Goal: Information Seeking & Learning: Learn about a topic

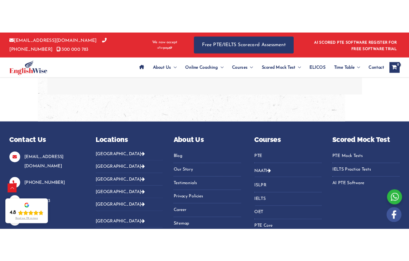
scroll to position [1548, 0]
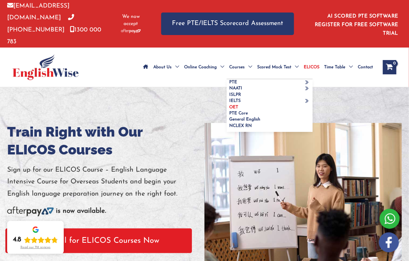
click at [232, 105] on span "OET" at bounding box center [233, 107] width 9 height 4
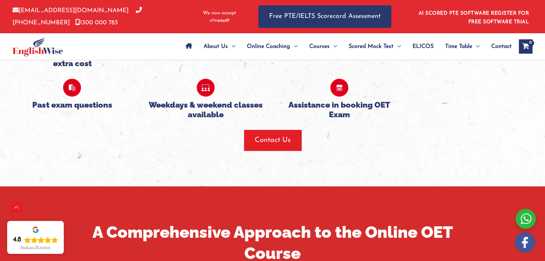
scroll to position [226, 0]
drag, startPoint x: 210, startPoint y: 86, endPoint x: 212, endPoint y: 106, distance: 20.2
click at [212, 106] on div "Weekdays & weekend classes available" at bounding box center [205, 99] width 123 height 40
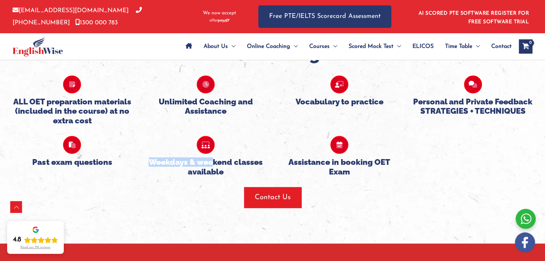
scroll to position [516, 0]
